Goal: Transaction & Acquisition: Purchase product/service

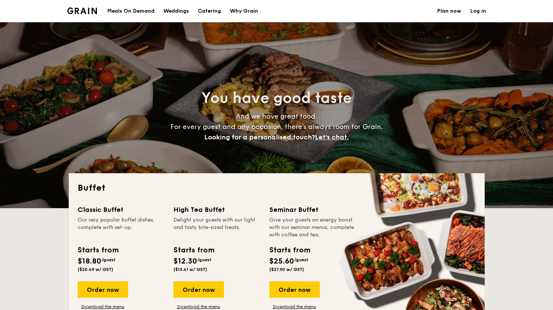
select select
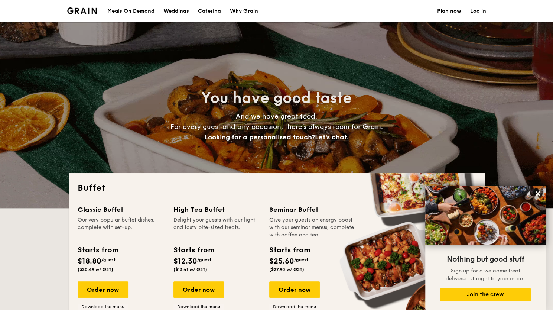
click at [124, 9] on div "Meals On Demand" at bounding box center [130, 11] width 47 height 22
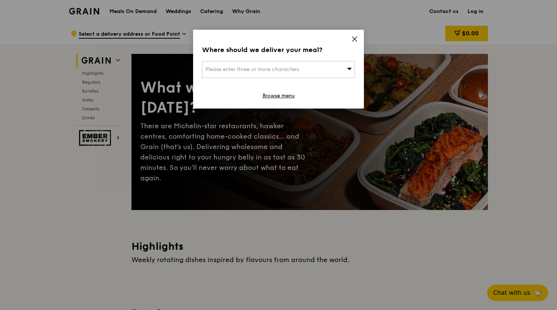
click at [353, 40] on icon at bounding box center [354, 39] width 4 height 4
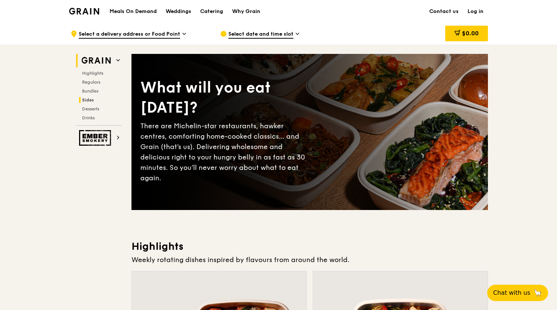
click at [92, 101] on span "Sides" at bounding box center [88, 99] width 12 height 5
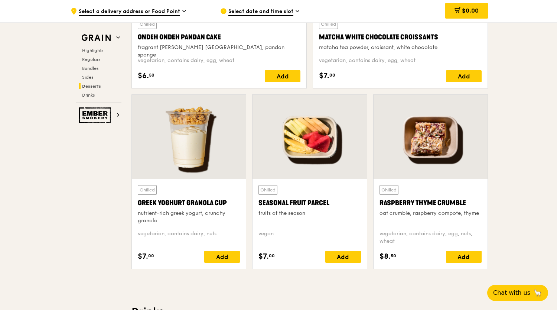
scroll to position [2291, 0]
click at [284, 199] on div "Seasonal Fruit Parcel" at bounding box center [309, 203] width 102 height 10
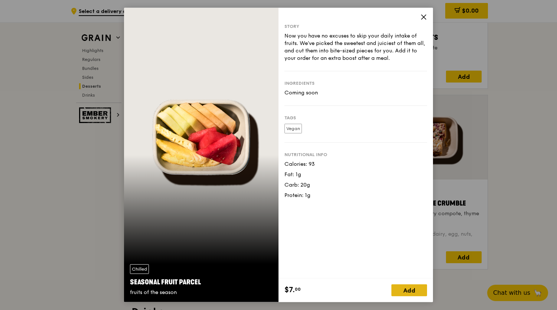
click at [417, 289] on div "Add" at bounding box center [409, 290] width 36 height 12
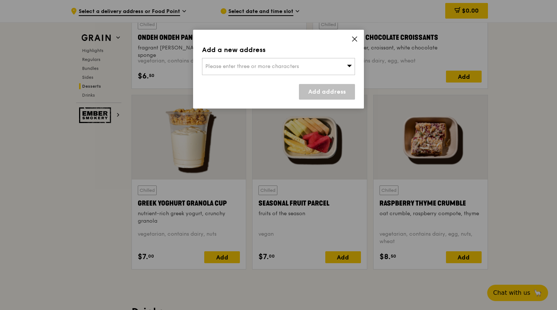
click at [312, 72] on div "Please enter three or more characters" at bounding box center [278, 66] width 153 height 17
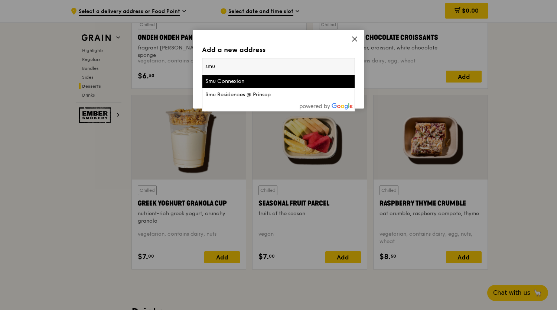
type input "smu"
click at [275, 80] on div "Smu Connexion" at bounding box center [260, 81] width 110 height 7
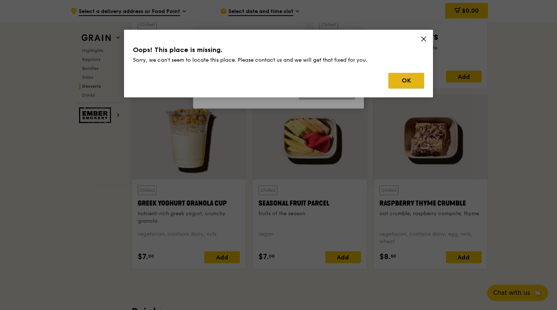
click at [412, 78] on button "OK" at bounding box center [406, 81] width 36 height 16
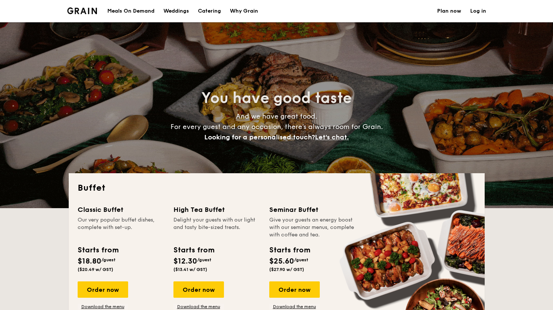
select select
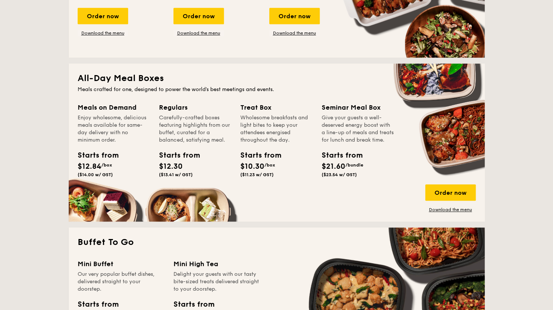
scroll to position [273, 0]
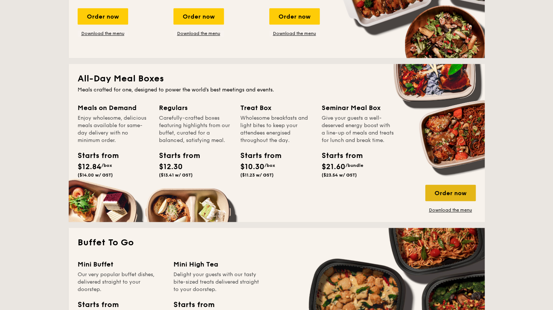
click at [465, 195] on div "Order now" at bounding box center [450, 193] width 50 height 16
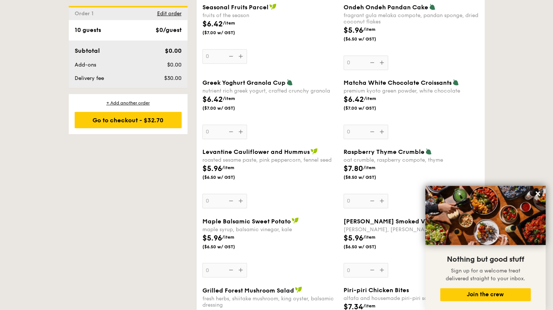
scroll to position [626, 0]
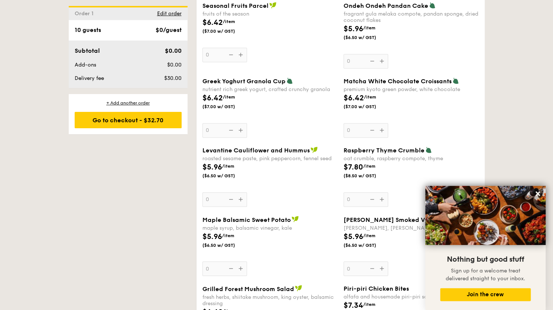
click at [353, 128] on div "Matcha White Chocolate Croissants premium kyoto green powder, white chocolate $…" at bounding box center [410, 107] width 135 height 60
click at [353, 128] on input "0" at bounding box center [365, 130] width 45 height 14
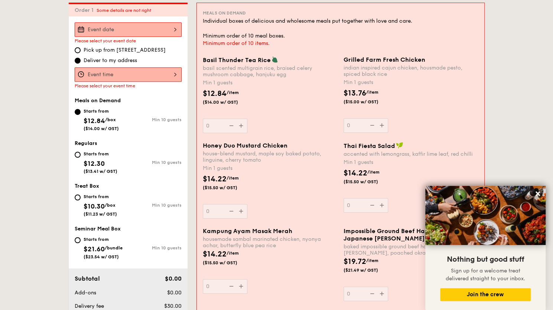
scroll to position [198, 0]
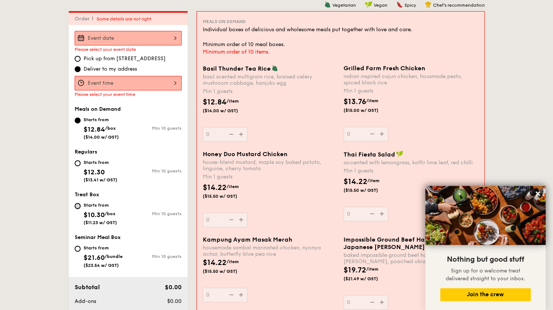
click at [79, 206] on input "Starts from $10.30 /box ($11.23 w/ GST) Min 10 guests" at bounding box center [78, 206] width 6 height 6
radio input "true"
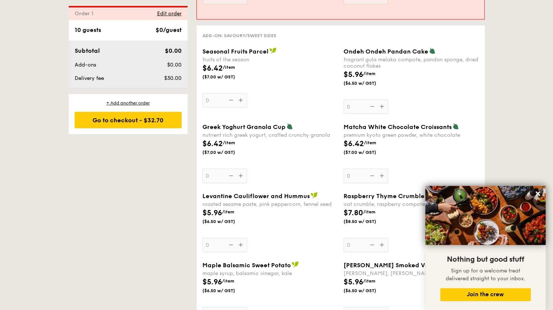
scroll to position [1106, 0]
